Goal: Information Seeking & Learning: Learn about a topic

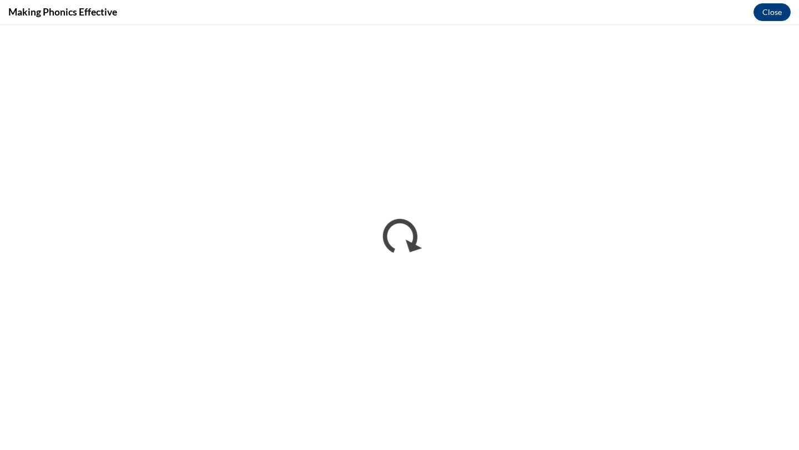
scroll to position [338, 0]
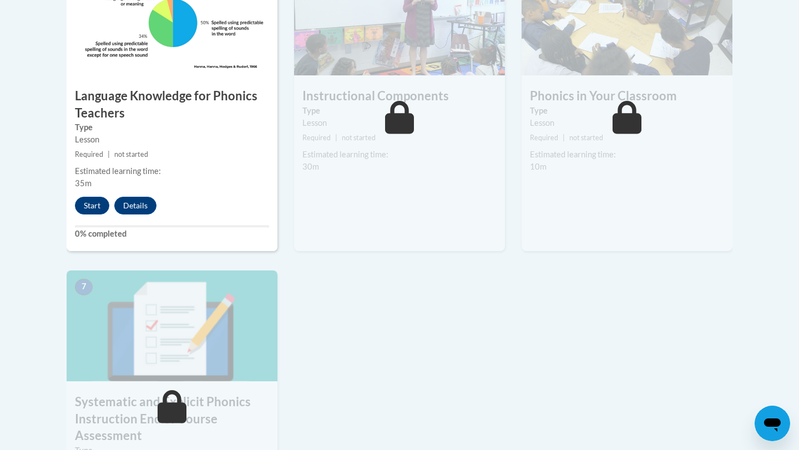
scroll to position [713, 0]
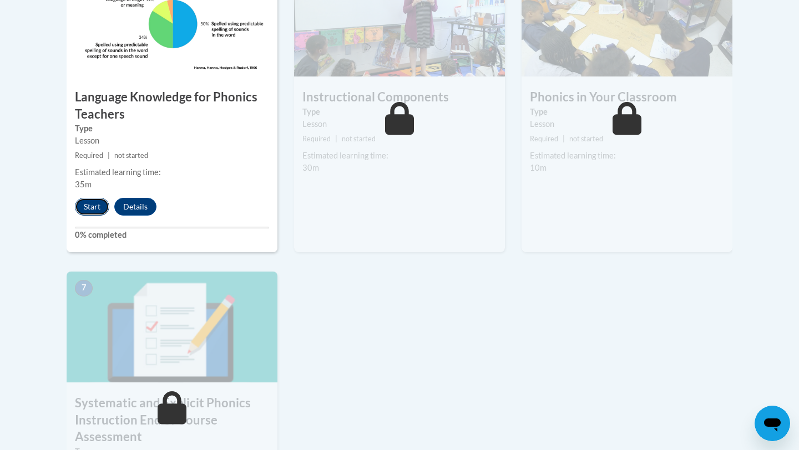
click at [85, 206] on button "Start" at bounding box center [92, 207] width 34 height 18
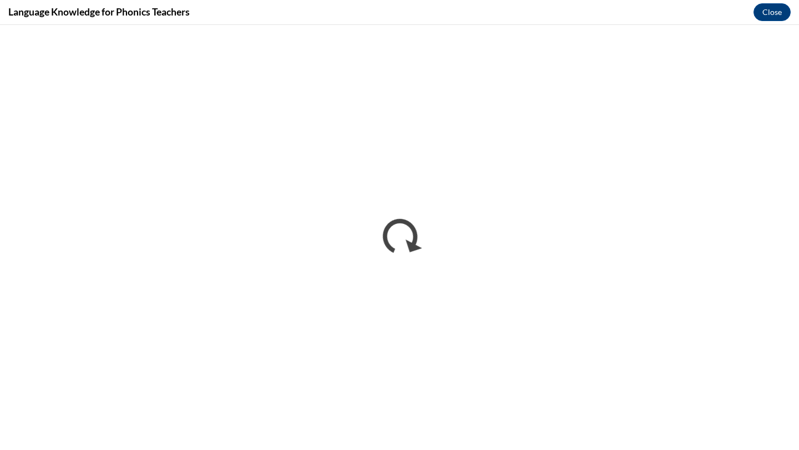
scroll to position [0, 0]
